Goal: Submit feedback/report problem

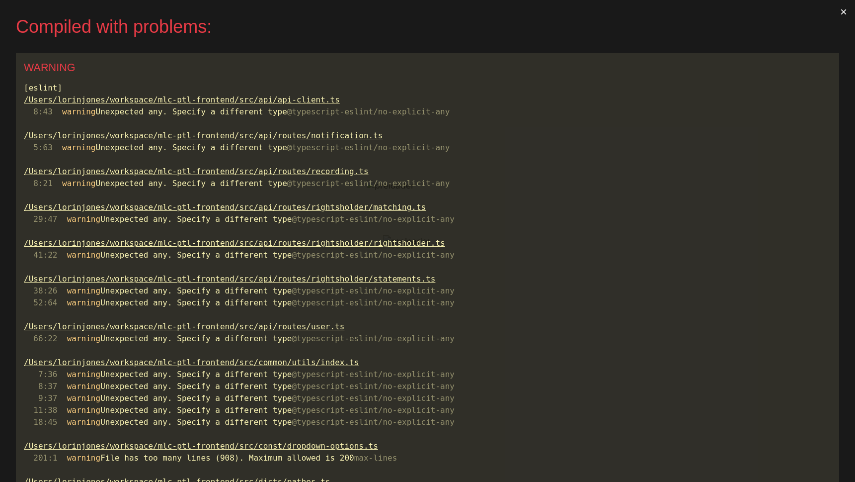
click at [846, 8] on button "×" at bounding box center [844, 12] width 23 height 24
click at [840, 12] on button "×" at bounding box center [844, 12] width 23 height 24
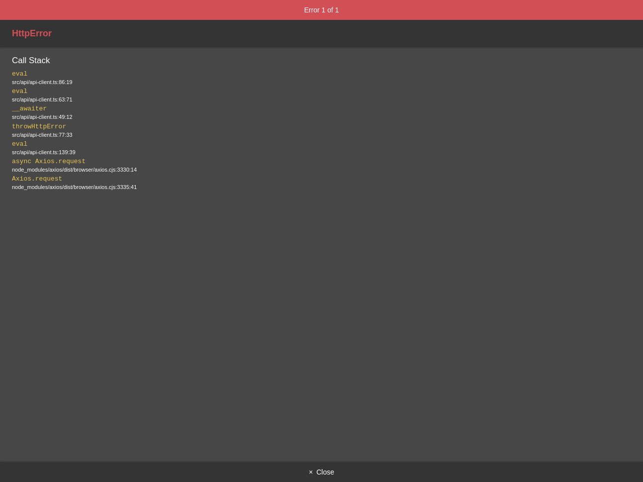
click at [53, 82] on div "src/api/api-client.ts:86:19" at bounding box center [321, 82] width 619 height 7
click at [315, 473] on button "× Close" at bounding box center [321, 472] width 643 height 20
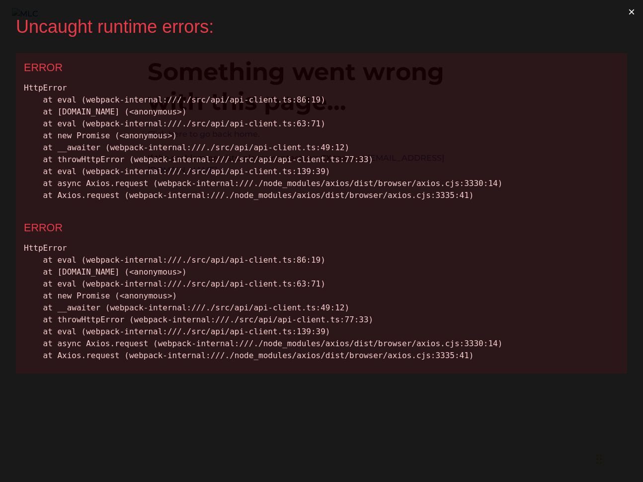
click at [116, 146] on div "HttpError at eval (webpack-internal:///./src/api/api-client.ts:86:19) at Genera…" at bounding box center [322, 141] width 596 height 119
copy div "Uncaught runtime errors: × ERROR HttpError at eval (webpack-internal:///./src/a…"
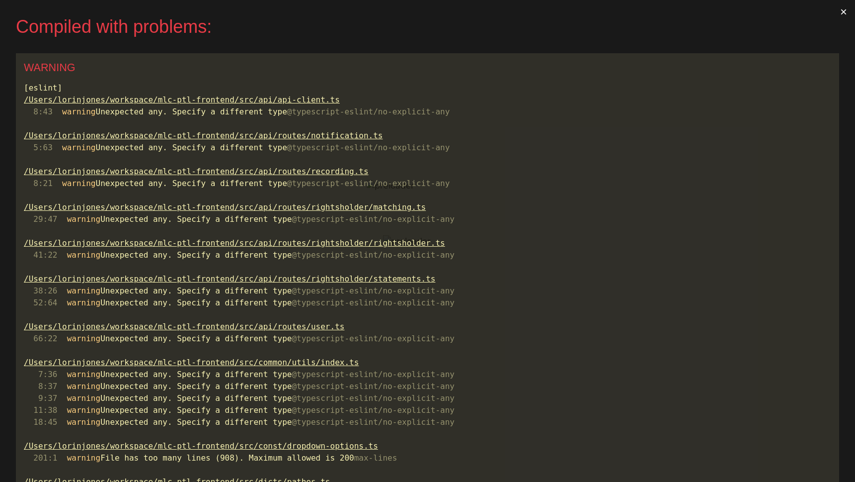
click at [849, 11] on button "×" at bounding box center [844, 12] width 23 height 24
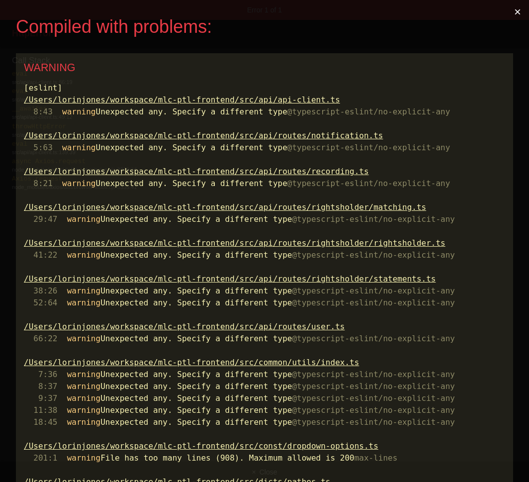
click at [517, 10] on button "×" at bounding box center [517, 12] width 23 height 24
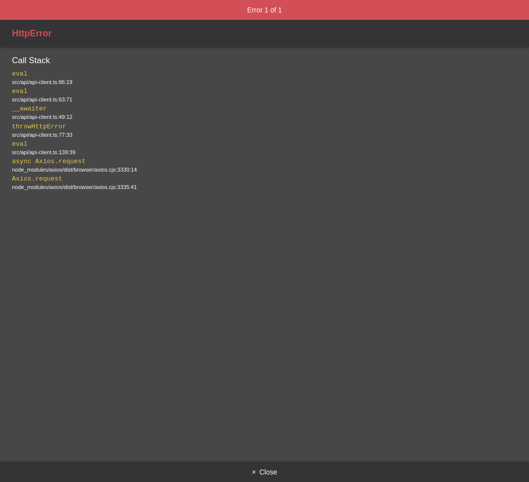
drag, startPoint x: 15, startPoint y: 81, endPoint x: 81, endPoint y: 85, distance: 65.2
click at [81, 84] on div "src/api/api-client.ts:86:19" at bounding box center [264, 82] width 505 height 7
click at [81, 85] on div "src/api/api-client.ts:86:19" at bounding box center [264, 82] width 505 height 7
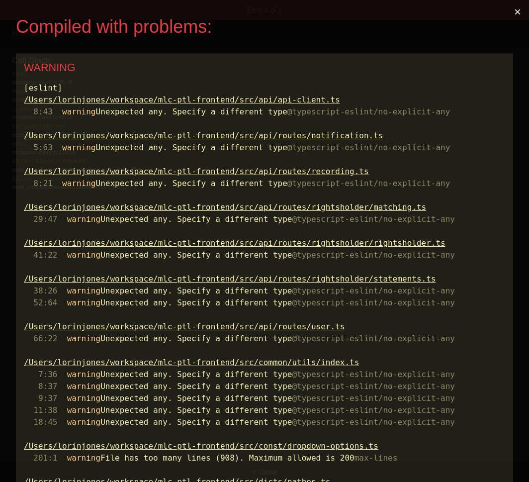
click at [519, 17] on button "×" at bounding box center [517, 12] width 23 height 24
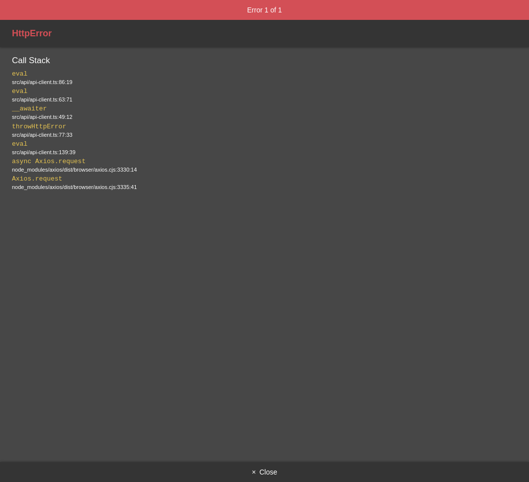
click at [263, 471] on button "× Close" at bounding box center [264, 472] width 529 height 20
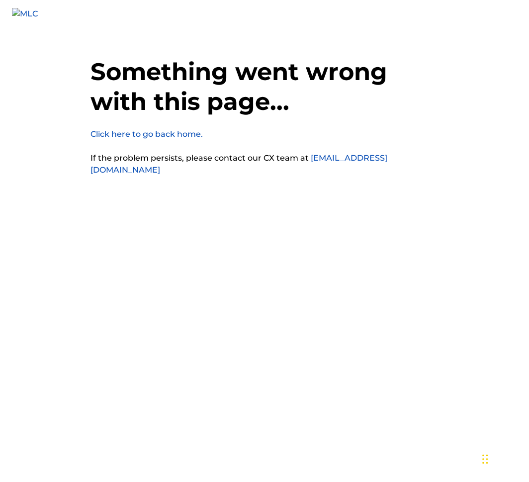
click at [182, 130] on link "Click here to go back home." at bounding box center [146, 133] width 112 height 9
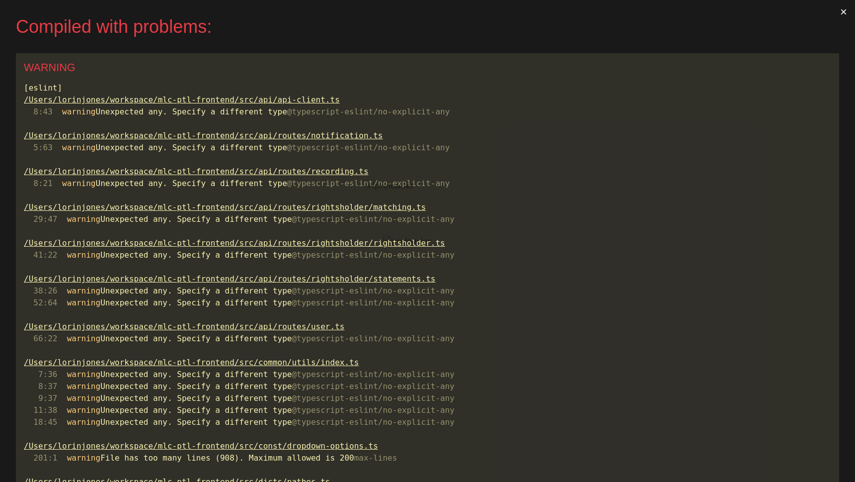
click at [847, 11] on button "×" at bounding box center [844, 12] width 23 height 24
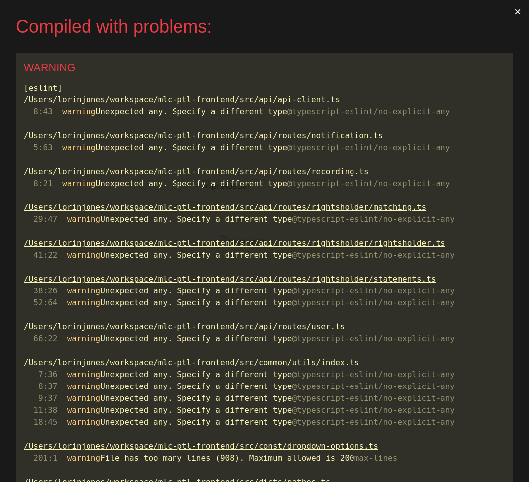
click at [522, 11] on button "×" at bounding box center [517, 12] width 23 height 24
